Goal: Task Accomplishment & Management: Complete application form

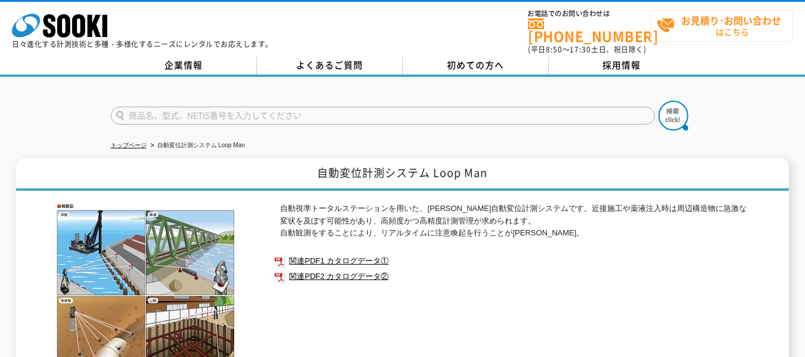
click at [714, 27] on span "お見積り･お問い合わせ はこちら" at bounding box center [725, 26] width 136 height 30
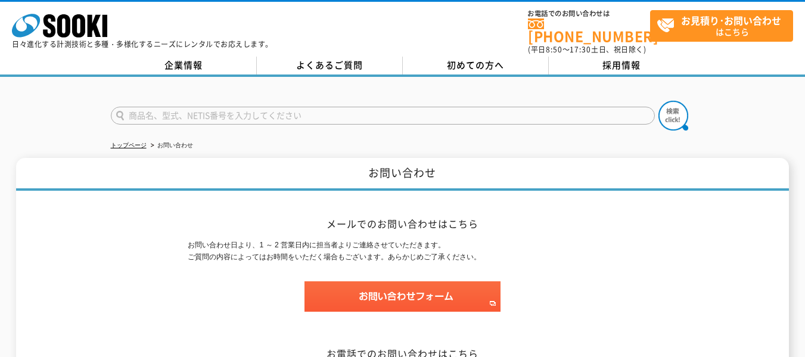
click at [377, 111] on input "text" at bounding box center [383, 116] width 544 height 18
type input "LOOPMAN"
click at [659, 101] on button at bounding box center [674, 116] width 30 height 30
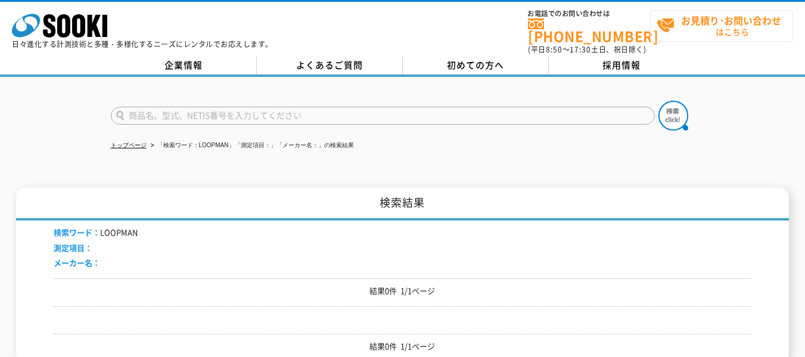
click at [703, 30] on span "お見積り･お問い合わせ はこちら" at bounding box center [725, 26] width 136 height 30
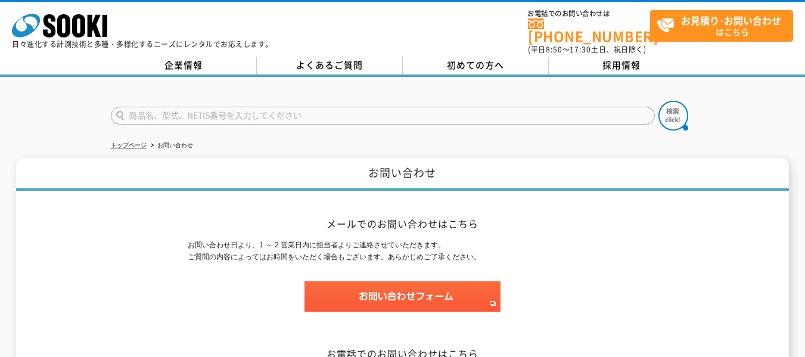
click at [378, 109] on input "text" at bounding box center [383, 116] width 544 height 18
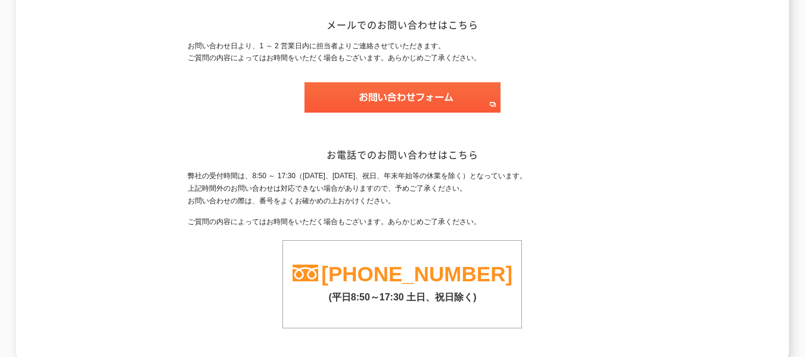
scroll to position [179, 0]
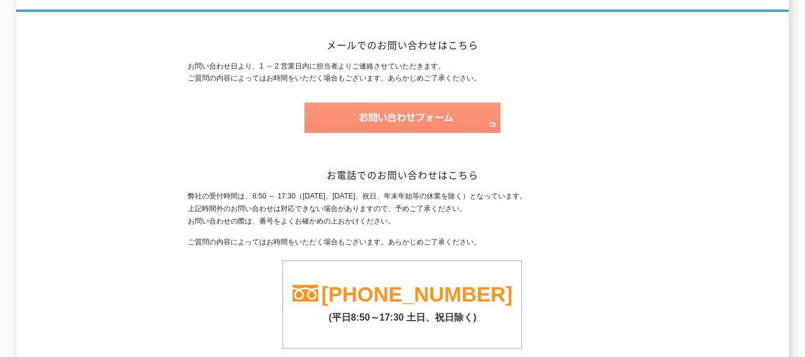
type input "商品名、型式、NETIS番号を入力してください"
click at [399, 116] on img at bounding box center [403, 118] width 196 height 30
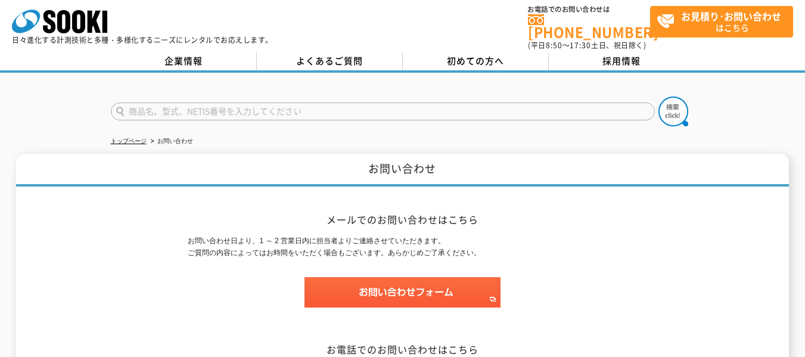
scroll to position [0, 0]
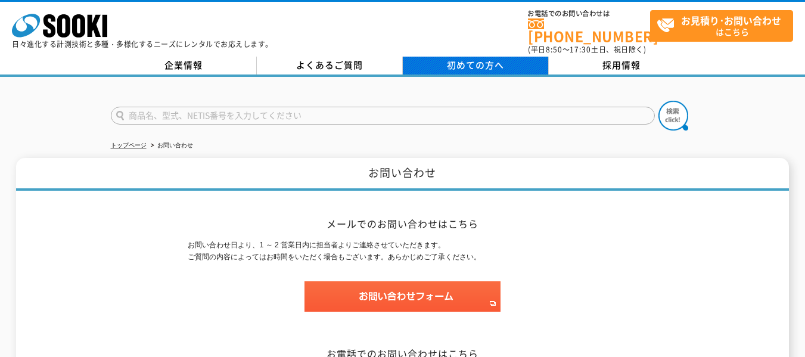
click at [498, 60] on span "初めての方へ" at bounding box center [475, 64] width 57 height 13
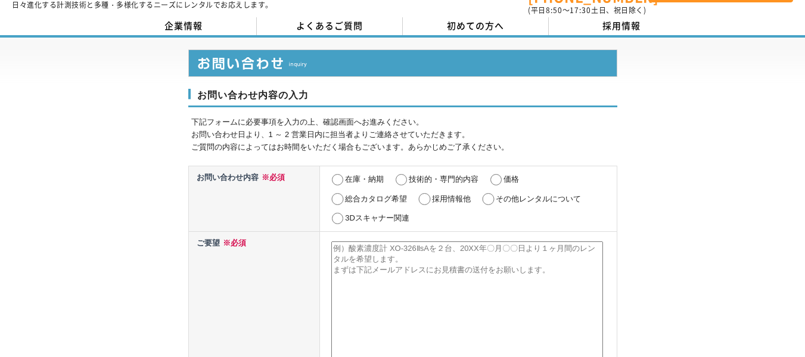
scroll to position [60, 0]
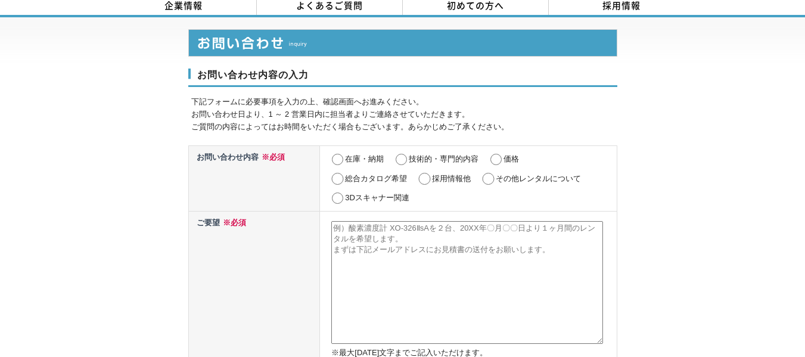
click at [506, 154] on label "価格" at bounding box center [512, 158] width 16 height 9
click at [504, 154] on input "価格" at bounding box center [496, 160] width 15 height 12
radio input "true"
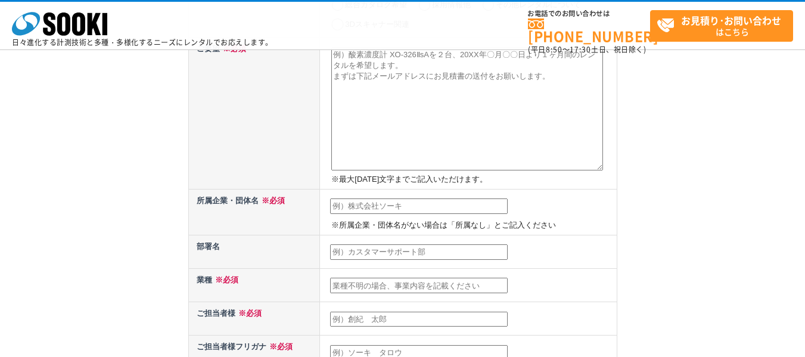
scroll to position [179, 0]
click at [377, 204] on input "text" at bounding box center [419, 206] width 178 height 16
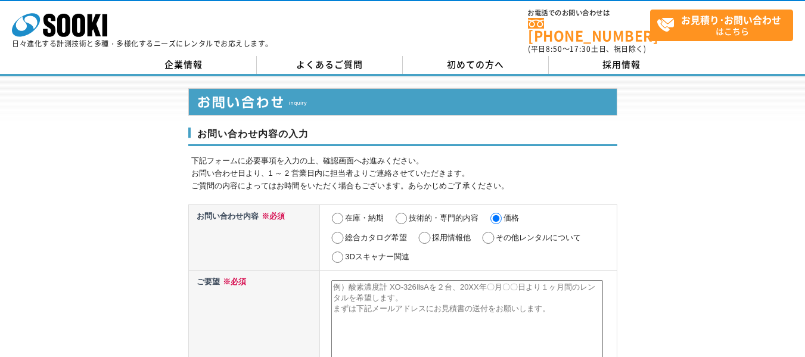
scroll to position [0, 0]
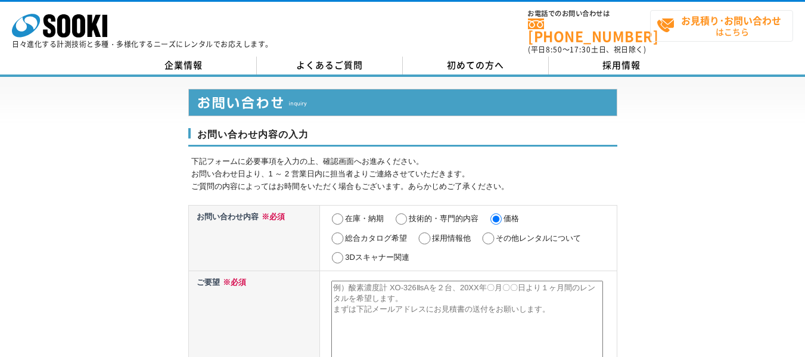
type input "ｒ"
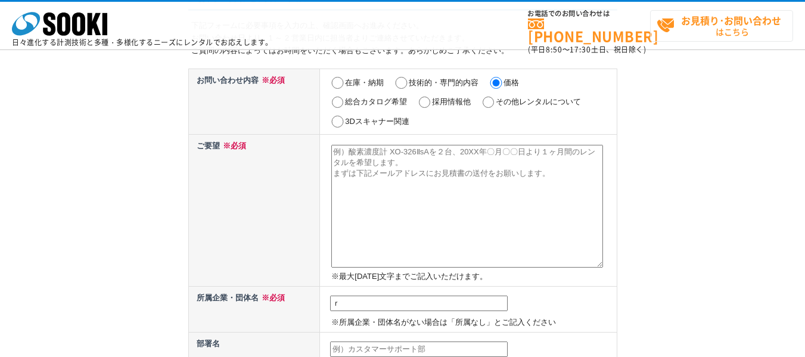
click at [720, 21] on strong "お見積り･お問い合わせ" at bounding box center [731, 20] width 100 height 14
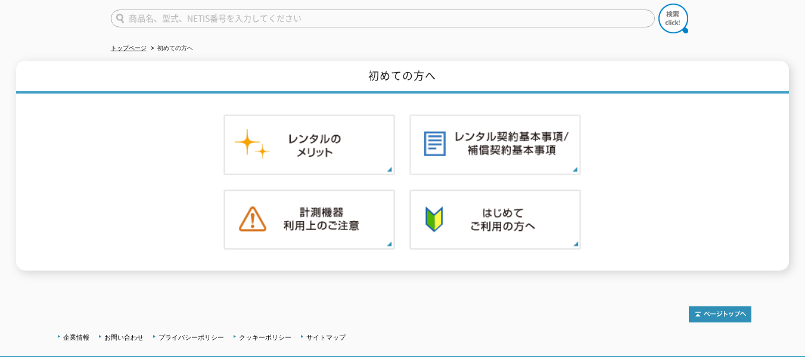
scroll to position [113, 0]
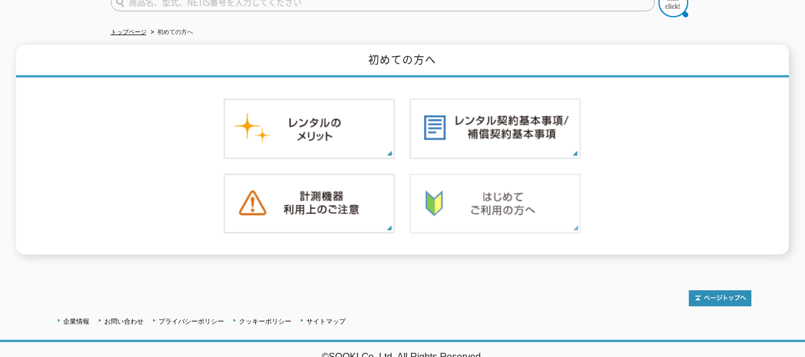
click at [458, 193] on img at bounding box center [496, 203] width 172 height 61
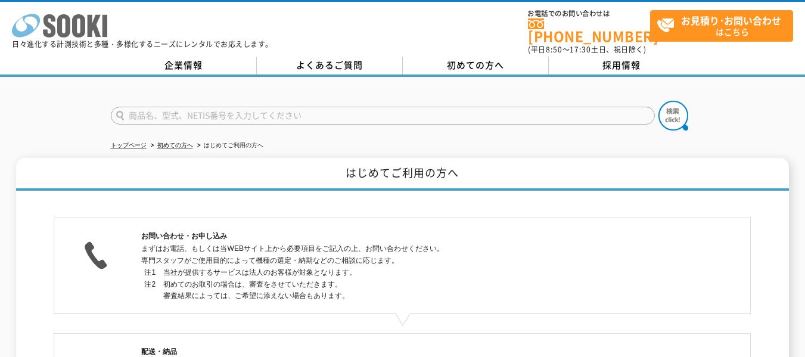
click at [71, 15] on icon "株式会社 ソーキ" at bounding box center [59, 26] width 95 height 24
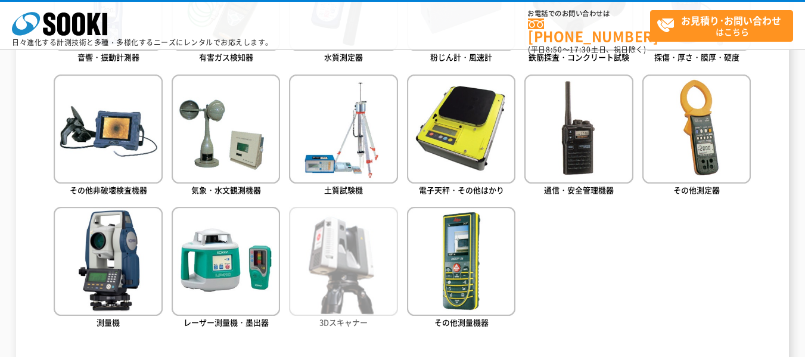
scroll to position [652, 0]
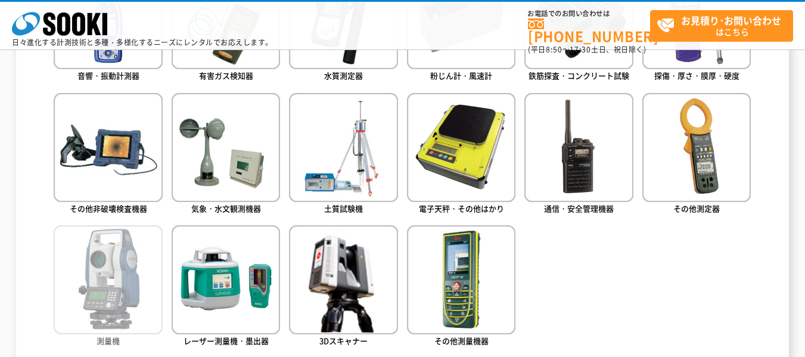
click at [131, 262] on img at bounding box center [108, 279] width 109 height 109
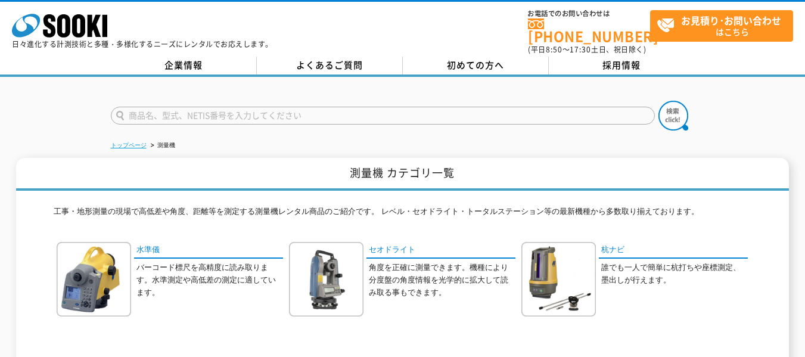
click at [123, 142] on link "トップページ" at bounding box center [129, 145] width 36 height 7
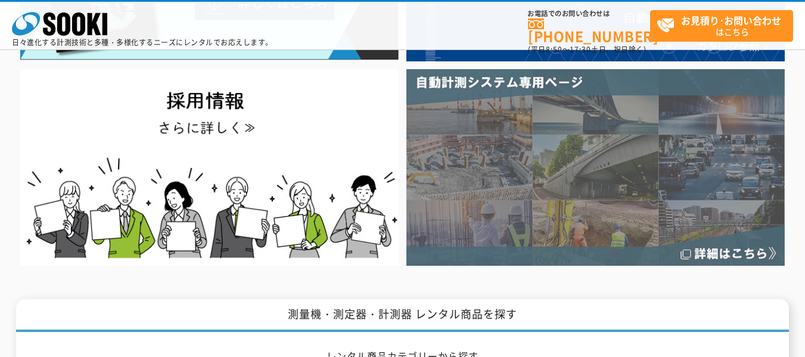
scroll to position [238, 0]
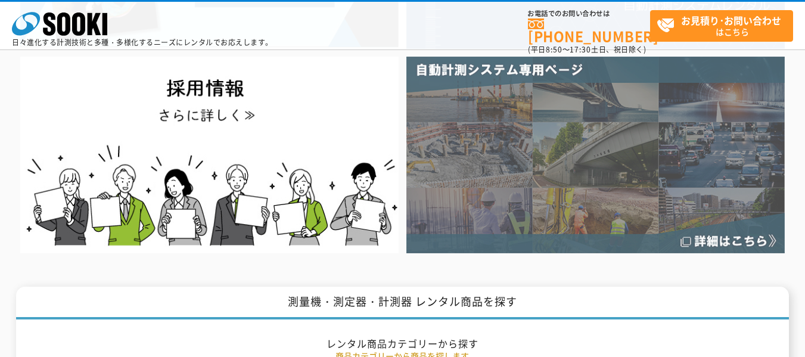
click at [455, 175] on img at bounding box center [596, 155] width 379 height 197
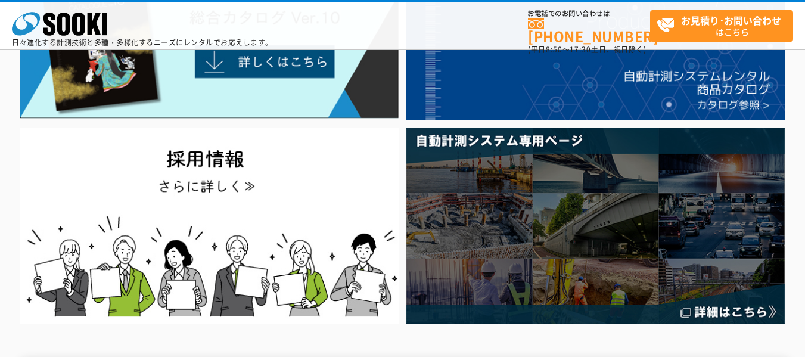
scroll to position [0, 0]
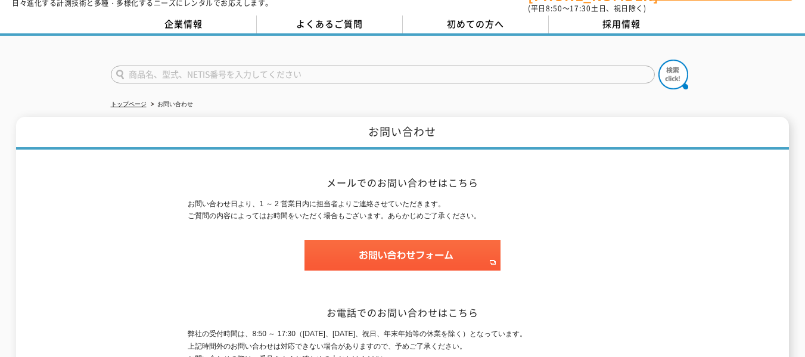
scroll to position [60, 0]
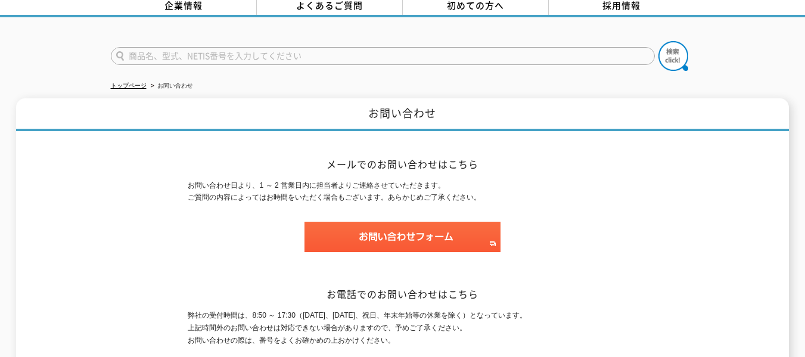
click at [411, 250] on p at bounding box center [402, 243] width 429 height 42
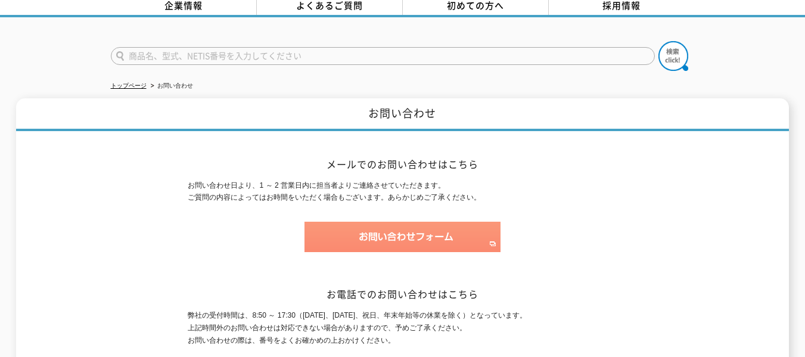
click at [411, 233] on img at bounding box center [403, 237] width 196 height 30
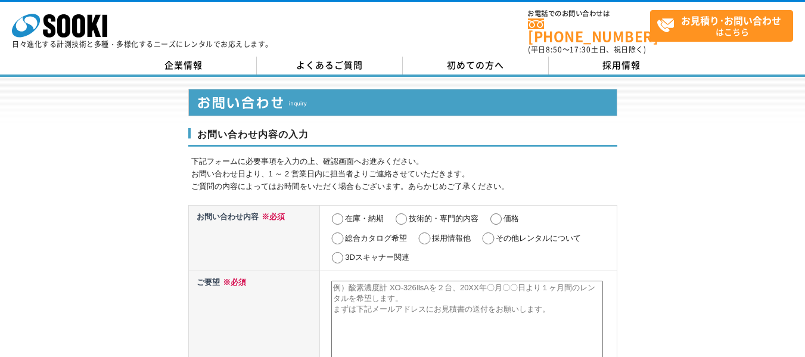
click at [503, 213] on input "価格" at bounding box center [496, 219] width 15 height 12
radio input "true"
click at [342, 213] on input "在庫・納期" at bounding box center [337, 219] width 15 height 12
radio input "true"
click at [502, 213] on input "価格" at bounding box center [496, 219] width 15 height 12
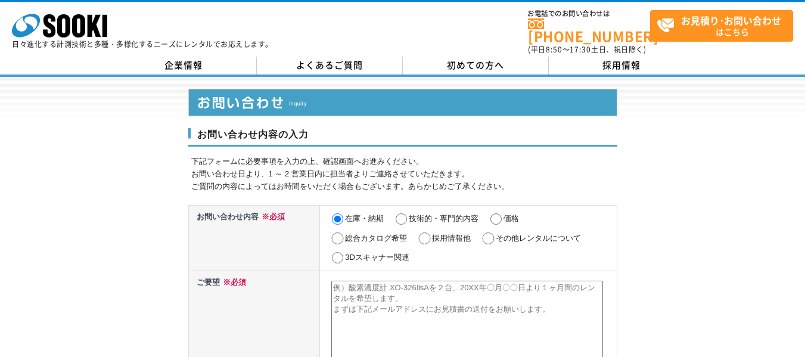
radio input "true"
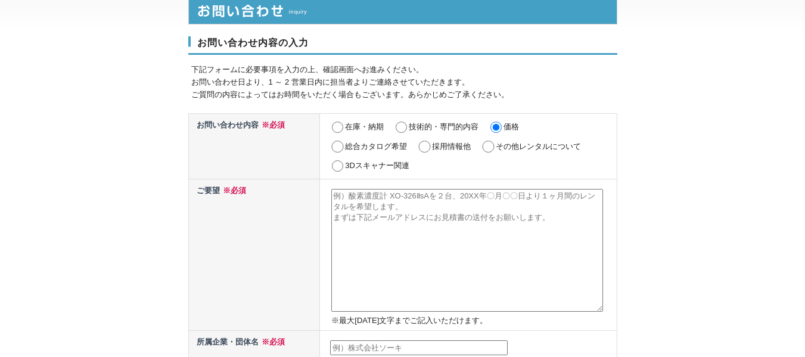
scroll to position [119, 0]
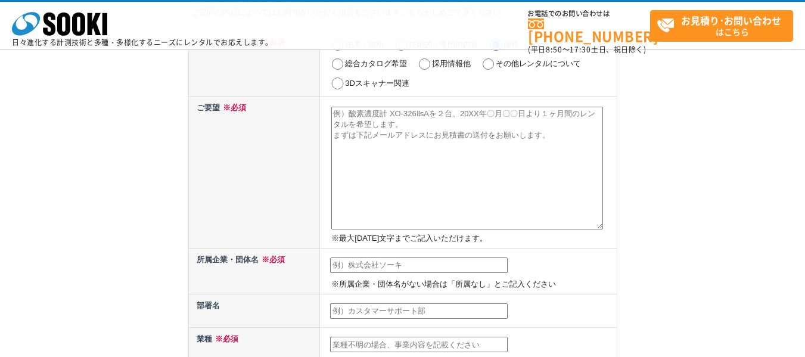
click at [352, 120] on textarea at bounding box center [467, 168] width 272 height 123
paste textarea "QSK-130006-VE"
type textarea "QSK-130006-VE　LOOPMANを検討しています。"
click at [415, 267] on input "text" at bounding box center [419, 266] width 178 height 16
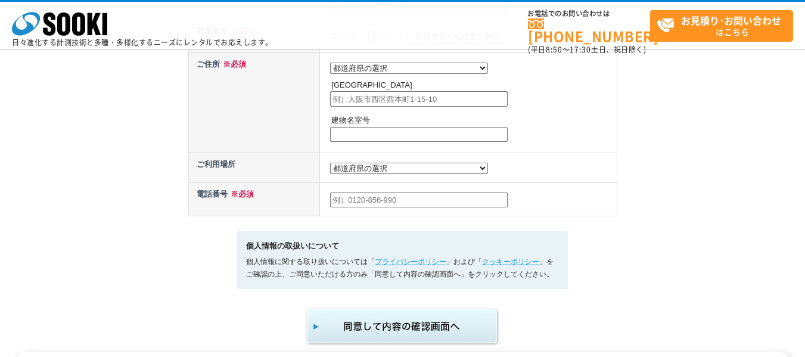
scroll to position [596, 0]
click at [394, 173] on select "都道府県の選択 利用場所未定 北海道 青森県 岩手県 宮城県 秋田県 山形県 福島県 茨城県 栃木県 群馬県 埼玉県 千葉県 東京都 神奈川県 新潟県 富山県…" at bounding box center [409, 167] width 158 height 11
select select "7"
click at [330, 165] on select "都道府県の選択 利用場所未定 北海道 青森県 岩手県 宮城県 秋田県 山形県 福島県 茨城県 栃木県 群馬県 埼玉県 千葉県 東京都 神奈川県 新潟県 富山県…" at bounding box center [409, 167] width 158 height 11
click at [436, 204] on input "text" at bounding box center [419, 199] width 178 height 16
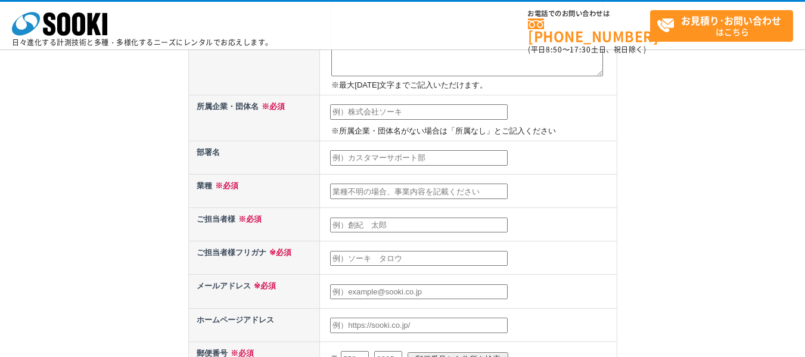
scroll to position [238, 0]
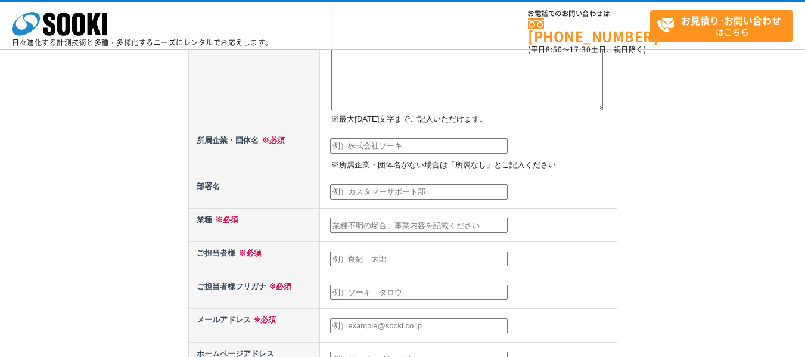
click at [354, 142] on input "text" at bounding box center [419, 146] width 178 height 16
type input "株式会社淺沼組"
click at [389, 193] on input "text" at bounding box center [419, 192] width 178 height 16
click at [376, 225] on input "text" at bounding box center [419, 226] width 178 height 16
type input "総合建設業"
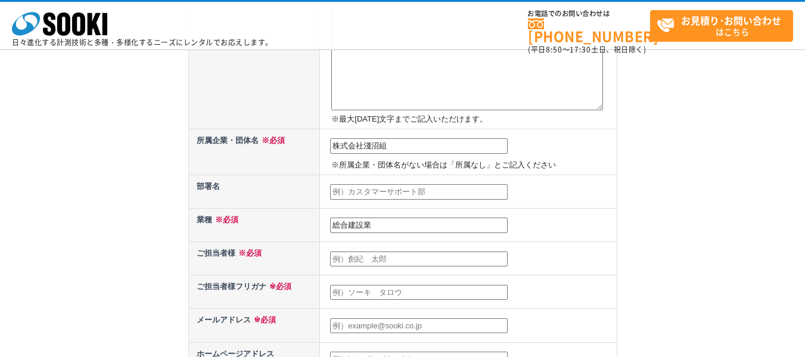
click at [386, 262] on input "text" at bounding box center [419, 260] width 178 height 16
type input "山崎　忍"
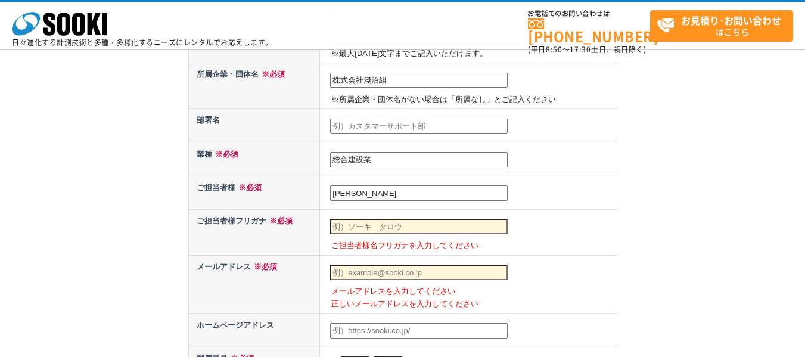
scroll to position [477, 0]
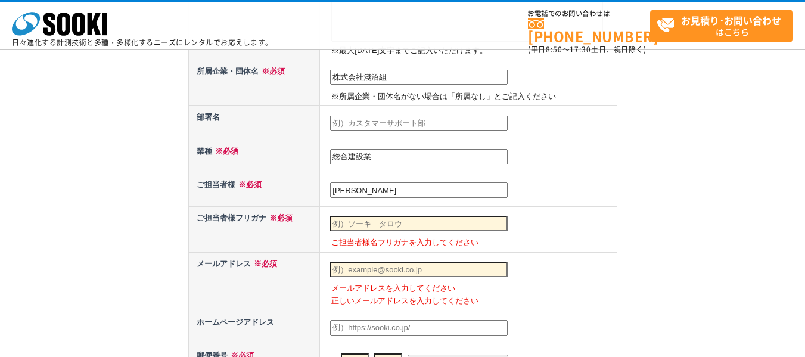
click at [361, 222] on input "text" at bounding box center [419, 224] width 178 height 16
type input "山"
type input "[PERSON_NAME]"
click at [361, 270] on input "text" at bounding box center [419, 270] width 178 height 16
drag, startPoint x: 469, startPoint y: 272, endPoint x: 321, endPoint y: 272, distance: 147.9
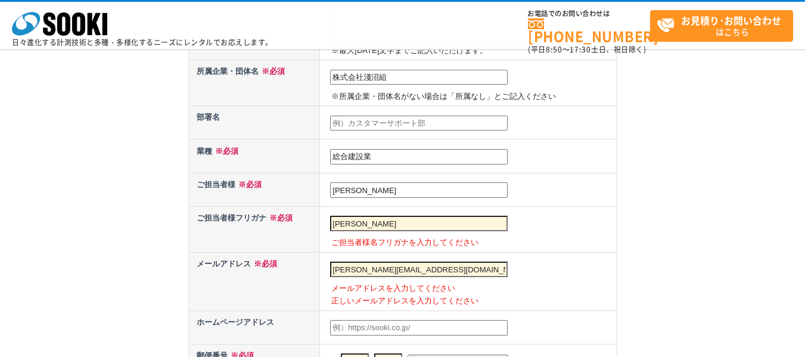
click at [321, 272] on td "[PERSON_NAME][EMAIL_ADDRESS][DOMAIN_NAME] メールアドレスを入力してください 正しいメールアドレスを入力してください" at bounding box center [468, 281] width 297 height 58
type input "[PERSON_NAME][EMAIL_ADDRESS][DOMAIN_NAME]"
click at [391, 324] on input "text" at bounding box center [419, 328] width 178 height 16
paste input "[PERSON_NAME][EMAIL_ADDRESS][DOMAIN_NAME]"
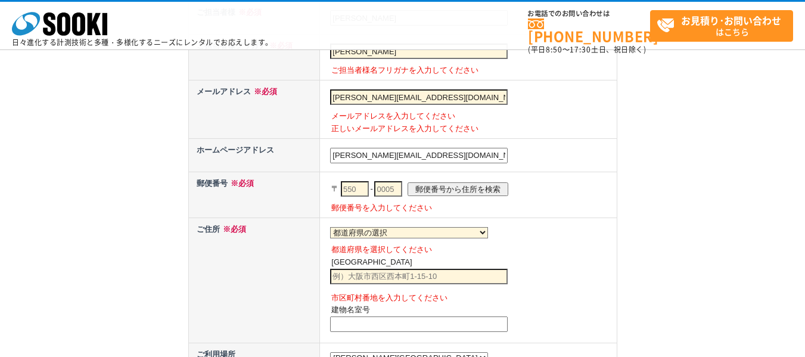
scroll to position [656, 0]
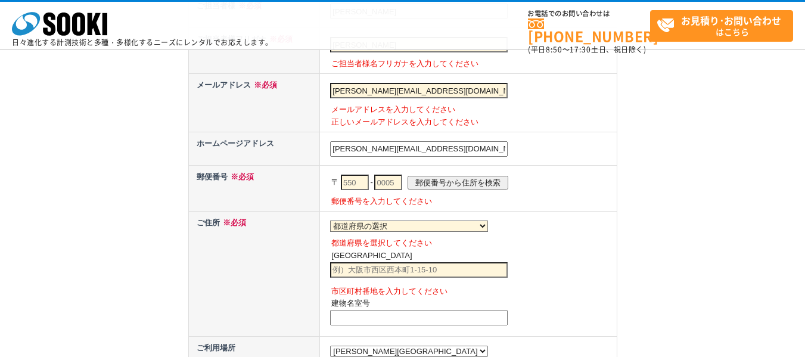
type input "[PERSON_NAME][EMAIL_ADDRESS][DOMAIN_NAME]"
click at [358, 189] on input "text" at bounding box center [355, 183] width 28 height 16
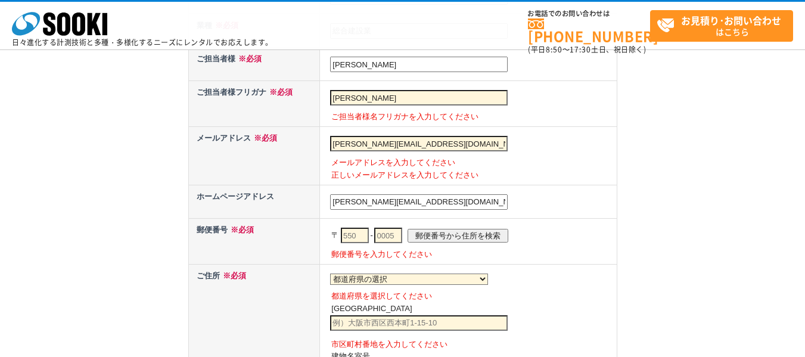
scroll to position [627, 0]
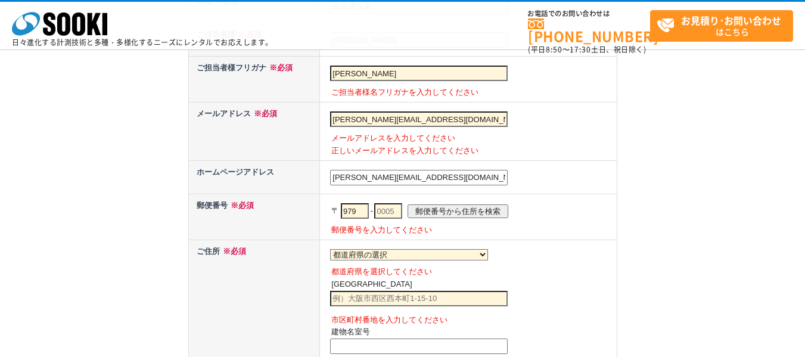
type input "979"
click at [393, 211] on input "text" at bounding box center [388, 211] width 28 height 16
type input "1525"
click at [462, 211] on input "郵便番号から住所を検索" at bounding box center [458, 211] width 101 height 14
select select "7"
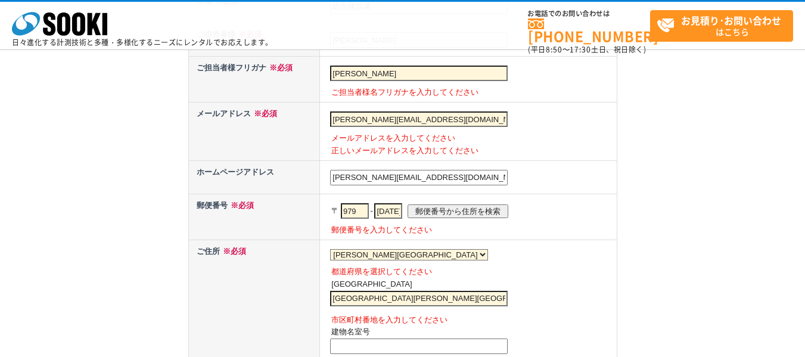
click at [416, 301] on input "双葉郡浪江町高瀬" at bounding box center [419, 299] width 178 height 16
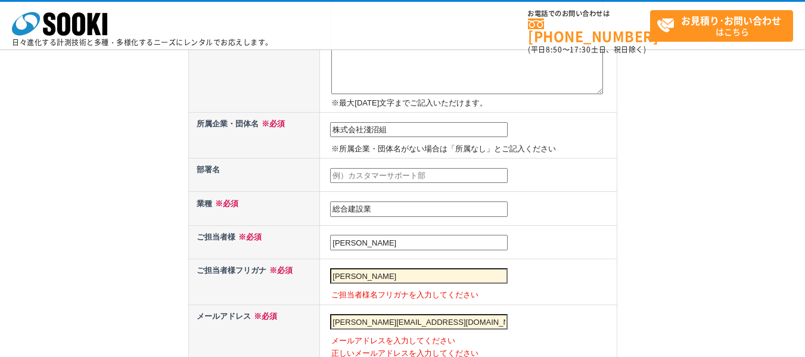
scroll to position [389, 0]
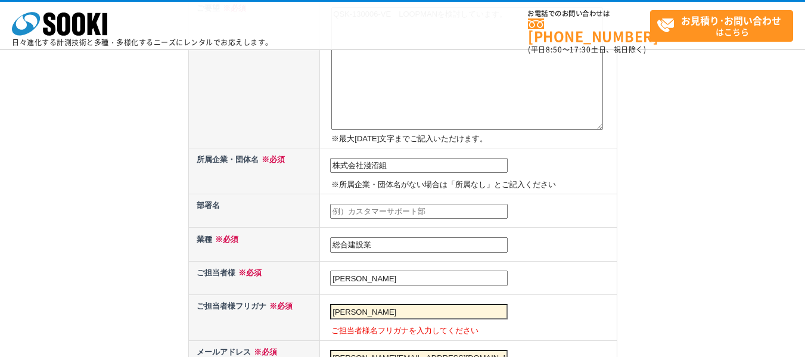
type input "双葉郡浪江町高瀬牛渡川原231"
click at [406, 166] on input "株式会社淺沼組" at bounding box center [419, 166] width 178 height 16
type input "株式会社淺沼組(安藤ハザマ・不動テトラ・淺沼特定建設工事共同企業体）"
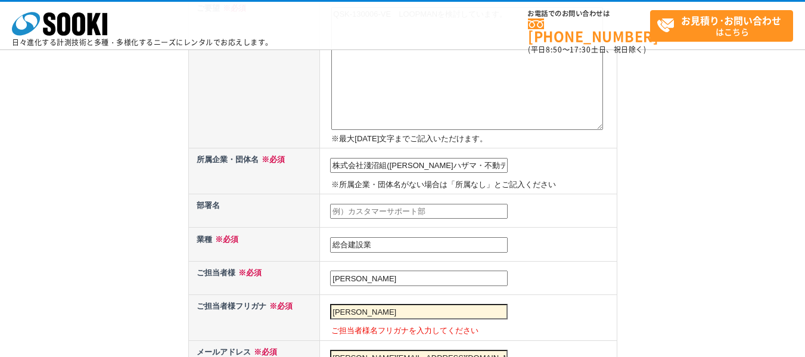
click at [450, 212] on input "text" at bounding box center [419, 212] width 178 height 16
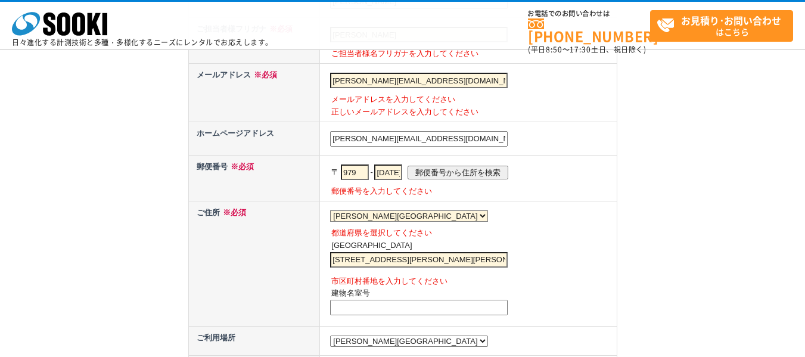
scroll to position [687, 0]
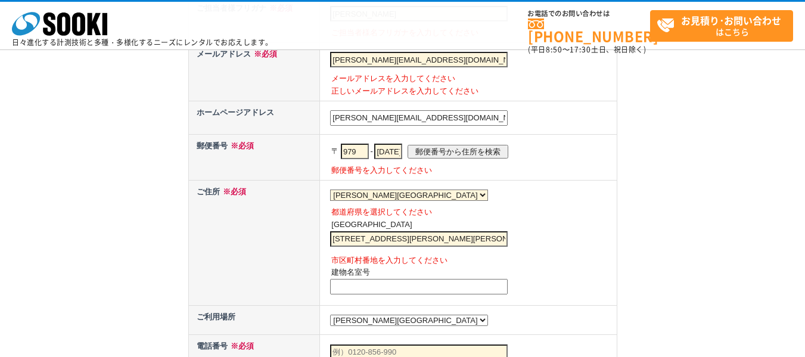
click at [389, 290] on input "text" at bounding box center [419, 287] width 178 height 16
type input "安藤ハザマJV浪江拠点出張所"
click at [548, 248] on td "都道府県の選択 北海道 青森県 岩手県 宮城県 秋田県 山形県 福島県 茨城県 栃木県 群馬県 埼玉県 千葉県 東京都 神奈川県 新潟県 富山県 石川県 福井…" at bounding box center [468, 242] width 297 height 125
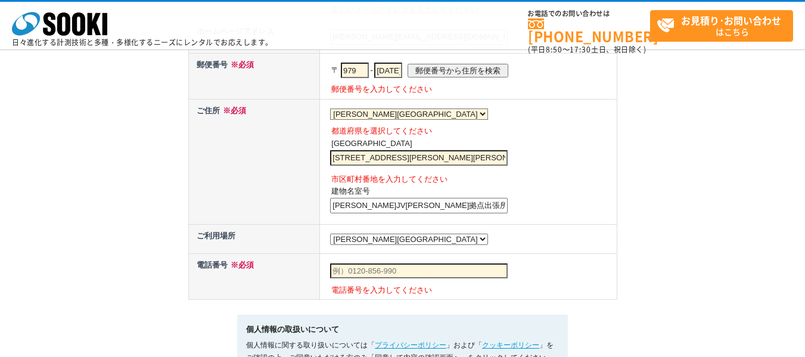
scroll to position [806, 0]
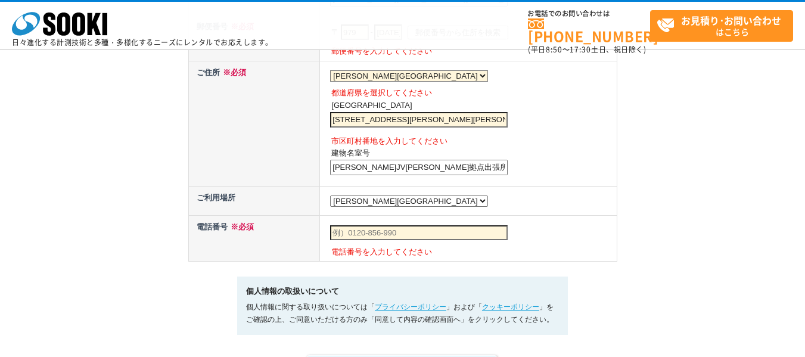
click at [420, 241] on input "text" at bounding box center [419, 233] width 178 height 16
type input "080"
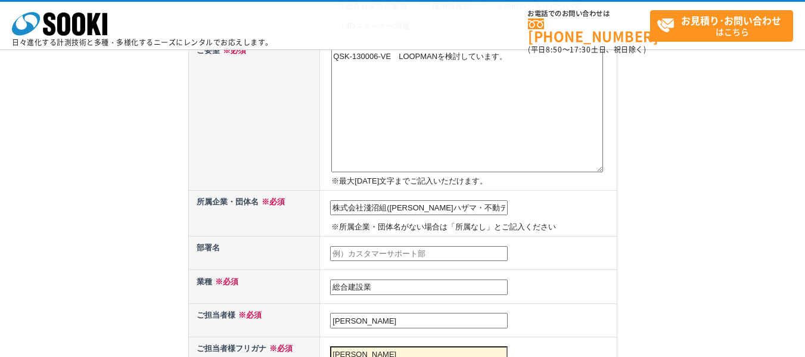
scroll to position [269, 0]
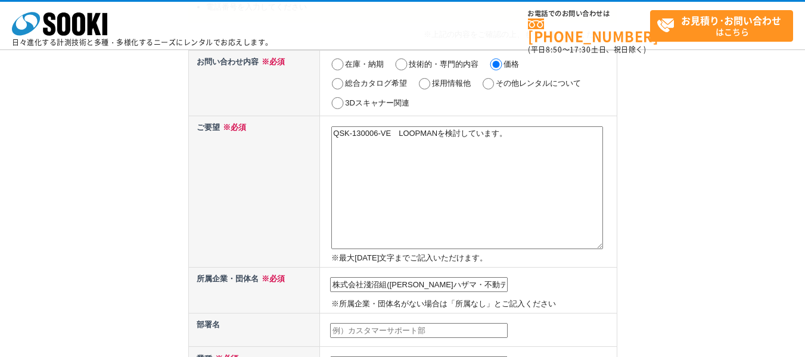
type input "080-1331-4939"
click at [513, 138] on textarea "QSK-130006-VE　LOOPMANを検討しています。" at bounding box center [467, 187] width 272 height 123
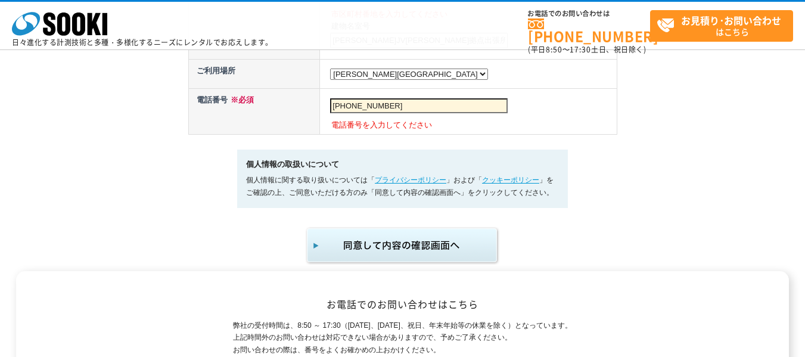
scroll to position [954, 0]
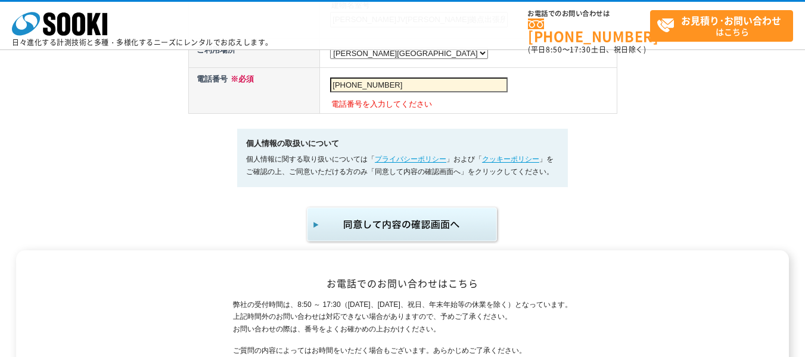
type textarea "QSK-130006-VE　LOOPMANを検討しています。 ３週間の使用で見積をお願いします。"
click at [369, 221] on img "submit" at bounding box center [403, 224] width 196 height 39
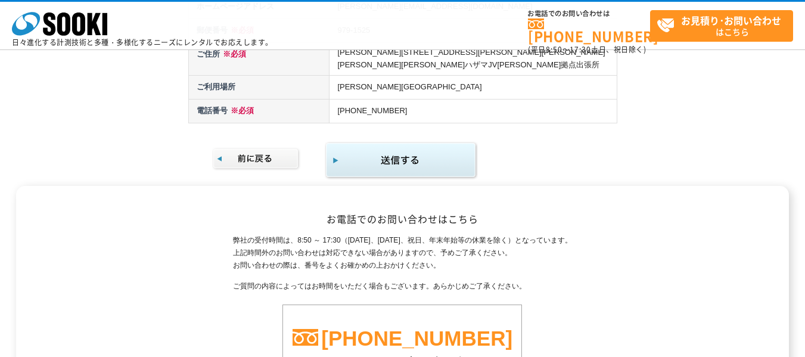
scroll to position [358, 0]
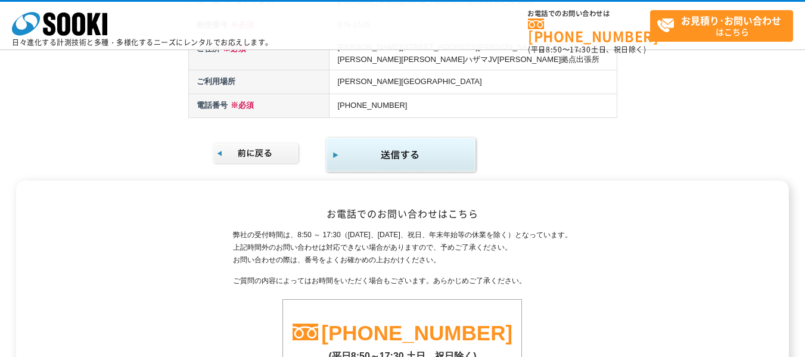
click at [410, 145] on img "submit" at bounding box center [401, 155] width 153 height 39
